Goal: Check status: Check status

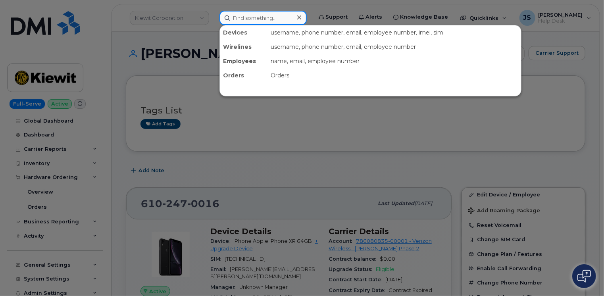
paste input "330-350-1747"
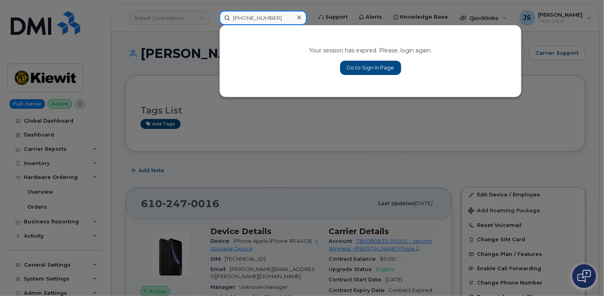
type input "330-350-1747"
click at [394, 64] on link "Go to Sign In Page" at bounding box center [370, 68] width 61 height 14
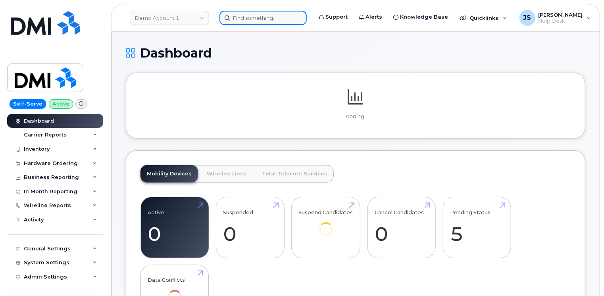
click at [243, 14] on input at bounding box center [263, 18] width 87 height 14
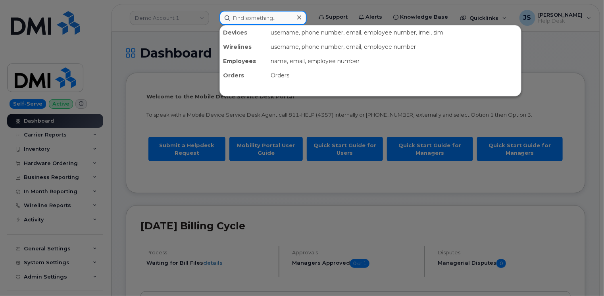
paste input "330-350-1747"
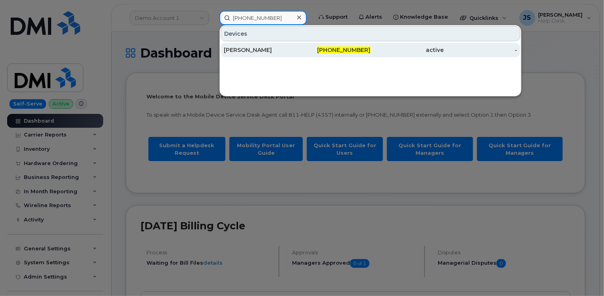
type input "330-350-1747"
click at [257, 47] on div "[PERSON_NAME]" at bounding box center [260, 50] width 73 height 8
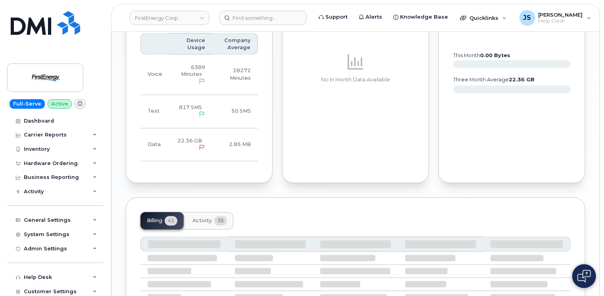
scroll to position [754, 0]
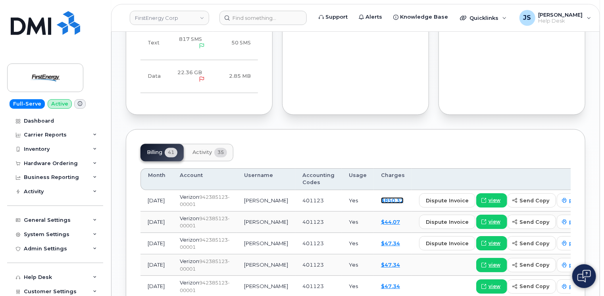
click at [381, 198] on link "$850.32" at bounding box center [392, 201] width 23 height 6
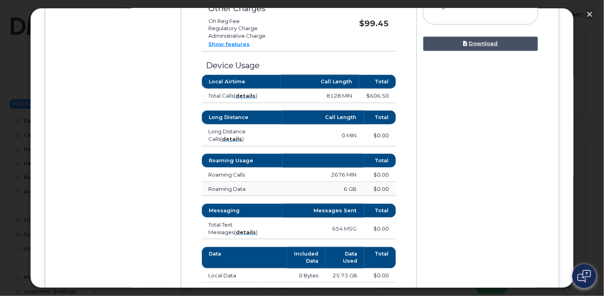
scroll to position [397, 0]
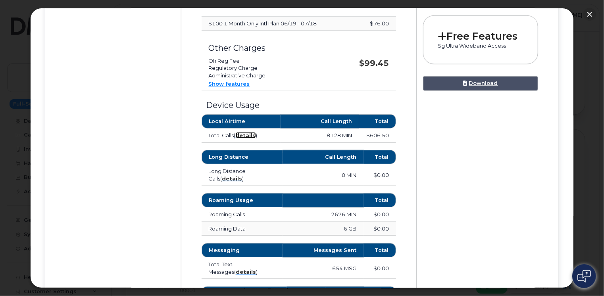
click at [249, 134] on strong "details" at bounding box center [246, 135] width 20 height 6
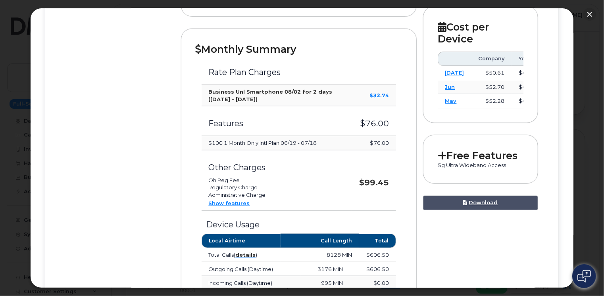
scroll to position [318, 0]
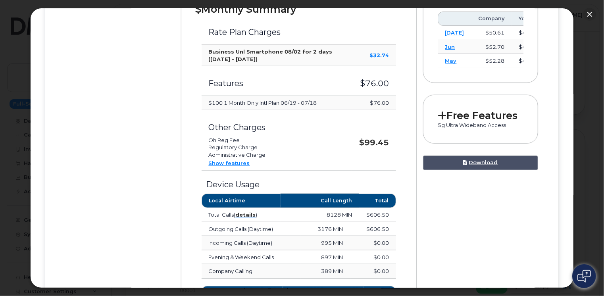
click at [227, 160] on link "Show features" at bounding box center [229, 163] width 41 height 6
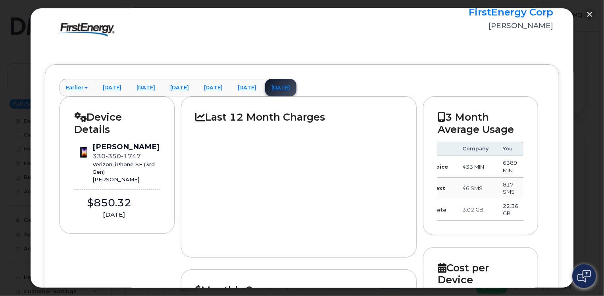
scroll to position [0, 0]
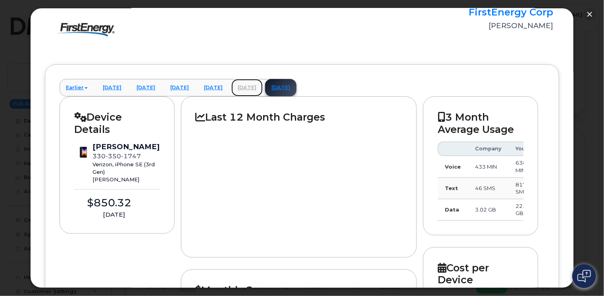
click at [263, 91] on link "[DATE]" at bounding box center [247, 87] width 31 height 17
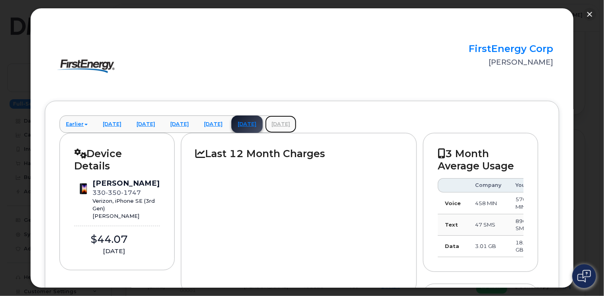
click at [297, 125] on link "[DATE]" at bounding box center [280, 124] width 31 height 17
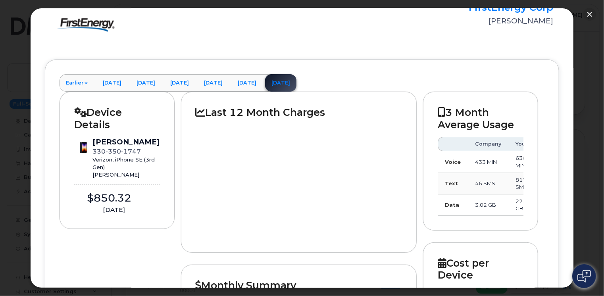
scroll to position [40, 0]
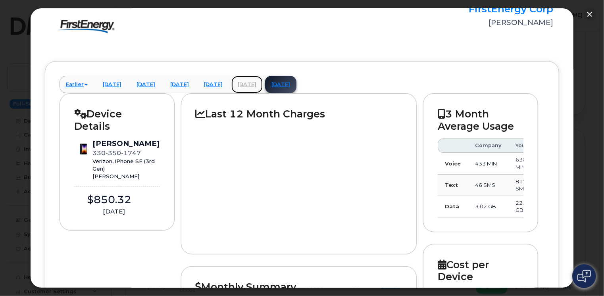
click at [263, 82] on link "[DATE]" at bounding box center [247, 84] width 31 height 17
click at [297, 88] on link "[DATE]" at bounding box center [280, 84] width 31 height 17
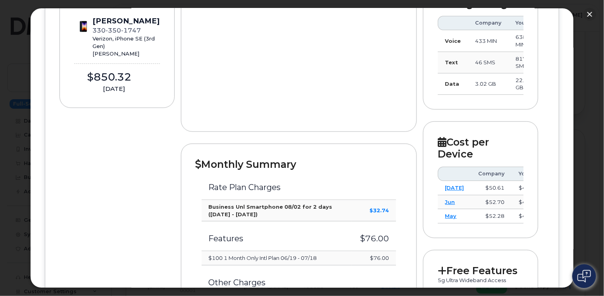
scroll to position [79, 0]
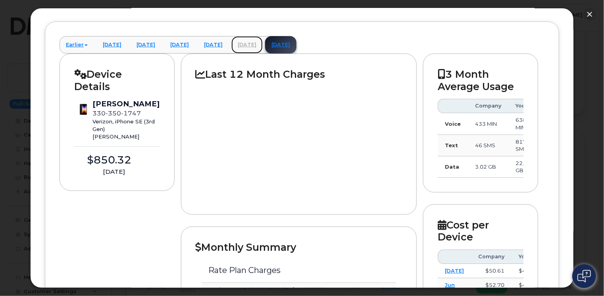
click at [263, 44] on link "[DATE]" at bounding box center [247, 44] width 31 height 17
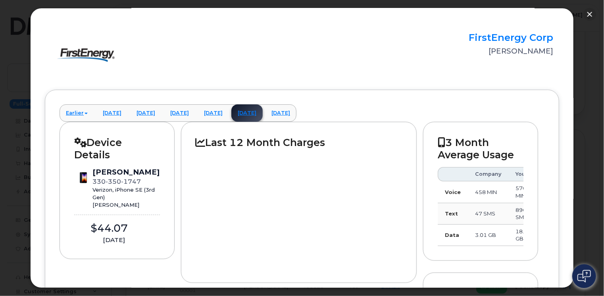
scroll to position [0, 0]
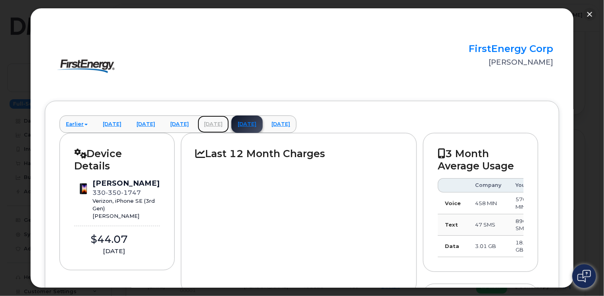
click at [229, 122] on link "[DATE]" at bounding box center [213, 124] width 31 height 17
click at [195, 120] on link "[DATE]" at bounding box center [179, 124] width 31 height 17
click at [263, 126] on link "[DATE]" at bounding box center [247, 124] width 31 height 17
click at [297, 129] on link "[DATE]" at bounding box center [280, 124] width 31 height 17
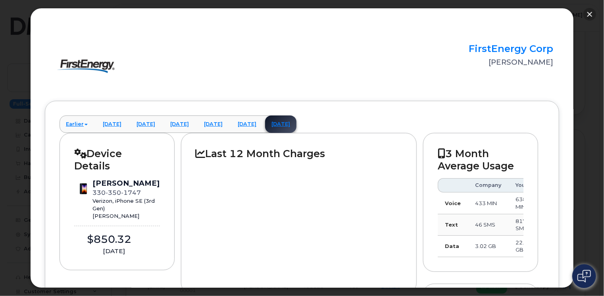
click at [588, 14] on button "button" at bounding box center [590, 14] width 13 height 13
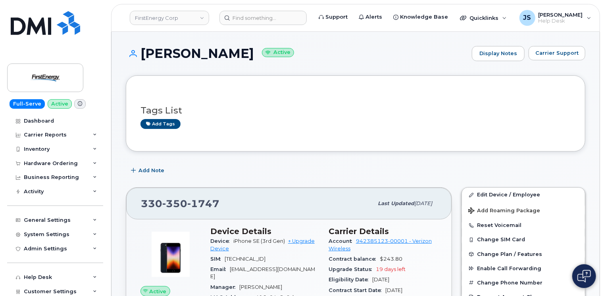
drag, startPoint x: 256, startPoint y: 53, endPoint x: 145, endPoint y: 56, distance: 111.2
click at [145, 56] on h1 "[PERSON_NAME] Active" at bounding box center [297, 53] width 342 height 14
copy h1 "[PERSON_NAME]"
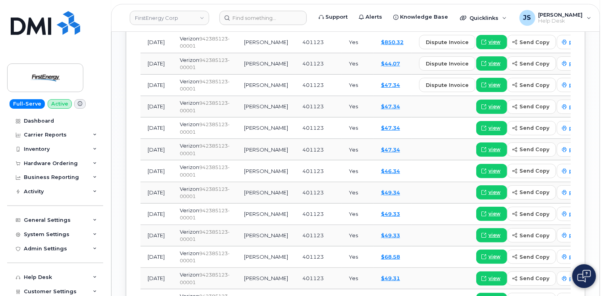
scroll to position [874, 0]
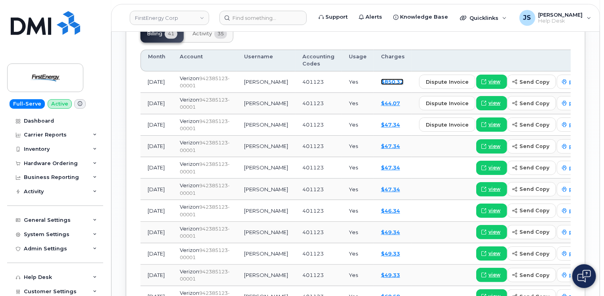
click at [381, 79] on link "$850.32" at bounding box center [392, 82] width 23 height 6
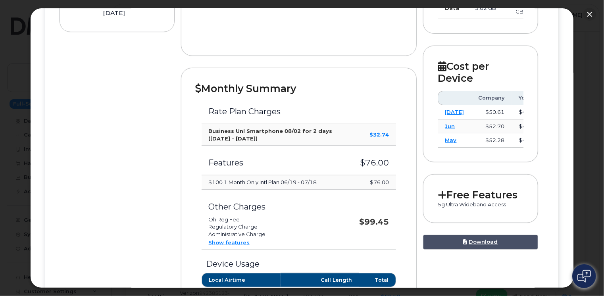
scroll to position [278, 0]
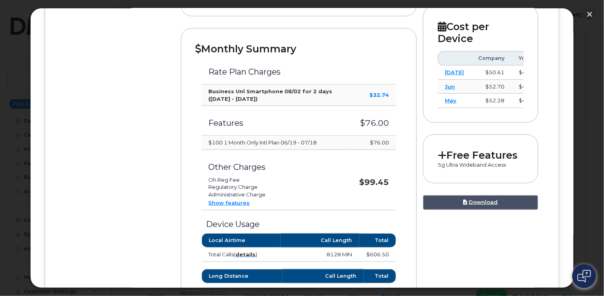
drag, startPoint x: 208, startPoint y: 142, endPoint x: 324, endPoint y: 139, distance: 115.6
click at [324, 139] on td "$100 1 Month Only Intl Plan 06/19 - 07/18" at bounding box center [277, 143] width 151 height 14
drag, startPoint x: 324, startPoint y: 139, endPoint x: 317, endPoint y: 141, distance: 7.5
copy td "$100 1 Month Only Intl Plan 06/19 - 07/18"
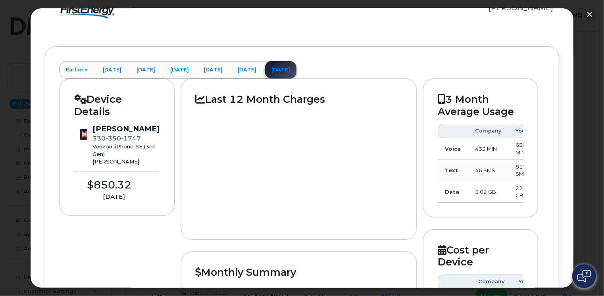
scroll to position [0, 0]
